Goal: Check status: Check status

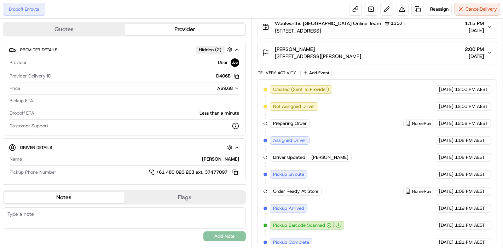
scroll to position [160, 0]
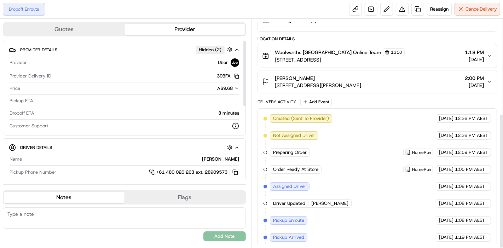
scroll to position [160, 0]
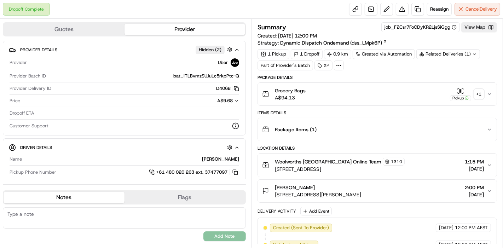
click at [483, 97] on div "+ 1" at bounding box center [479, 94] width 10 height 10
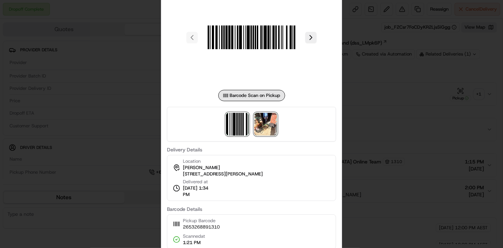
click at [275, 120] on img at bounding box center [265, 124] width 23 height 23
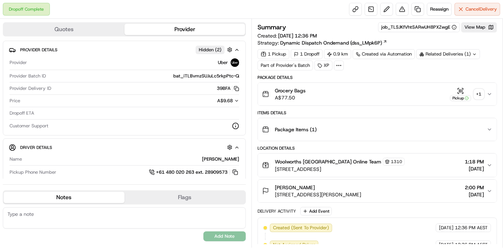
click at [476, 96] on div "+ 1" at bounding box center [479, 94] width 10 height 10
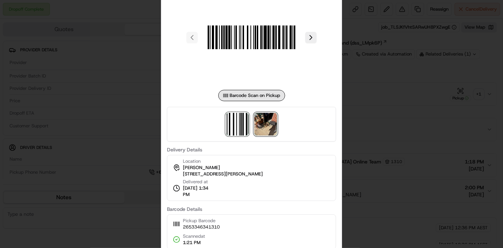
click at [263, 123] on img at bounding box center [265, 124] width 23 height 23
